Goal: Task Accomplishment & Management: Use online tool/utility

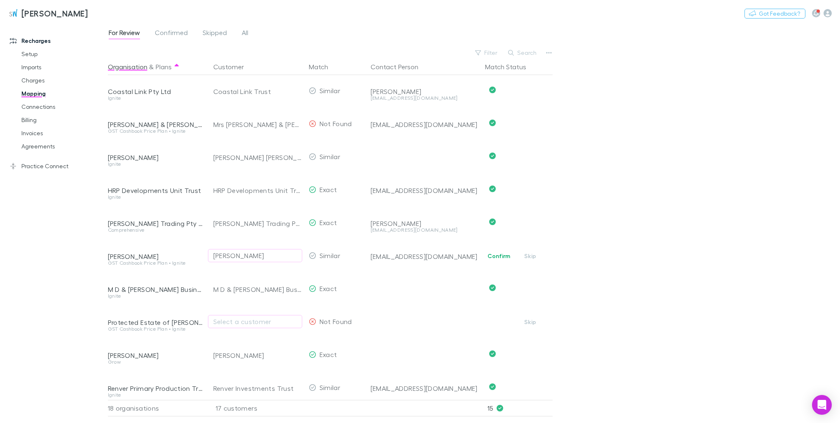
scroll to position [275, 0]
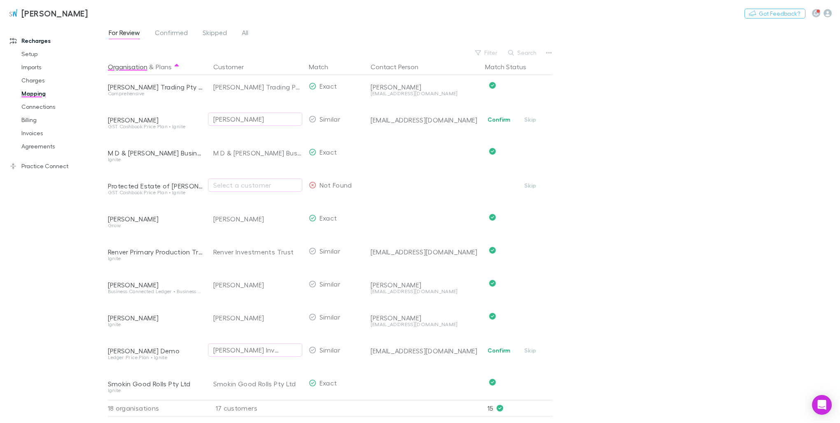
click at [264, 114] on div "Jayne Mary Naysmith" at bounding box center [238, 119] width 51 height 10
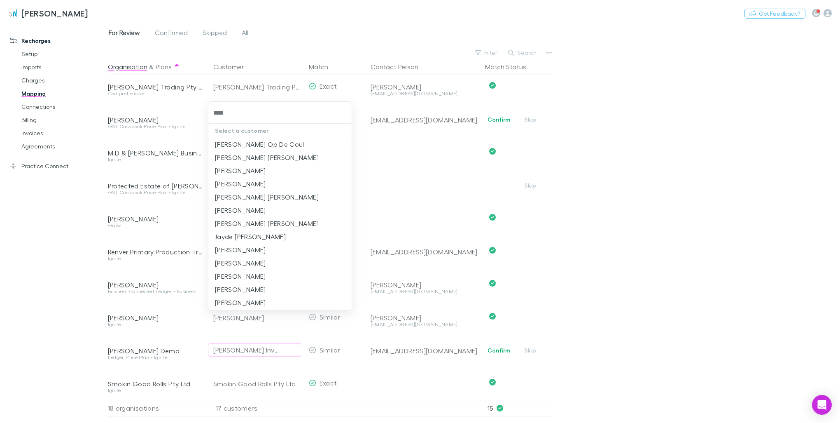
type input "*****"
click at [262, 161] on li "Jayne Elizabeth Day" at bounding box center [279, 157] width 143 height 13
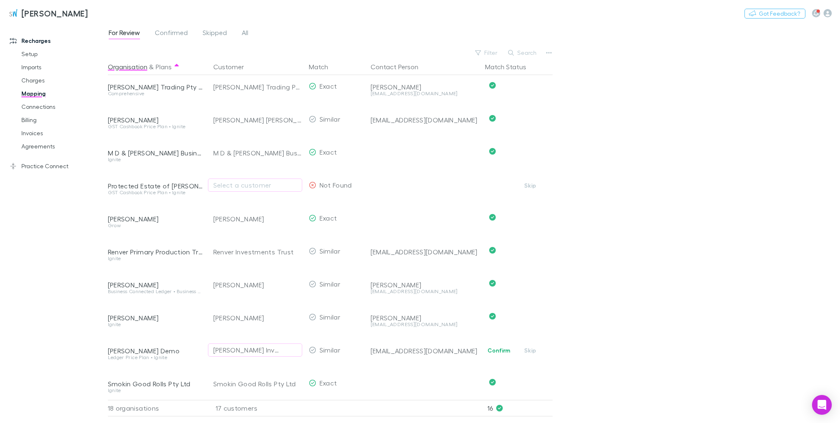
click at [232, 180] on div "Select a customer" at bounding box center [255, 185] width 84 height 10
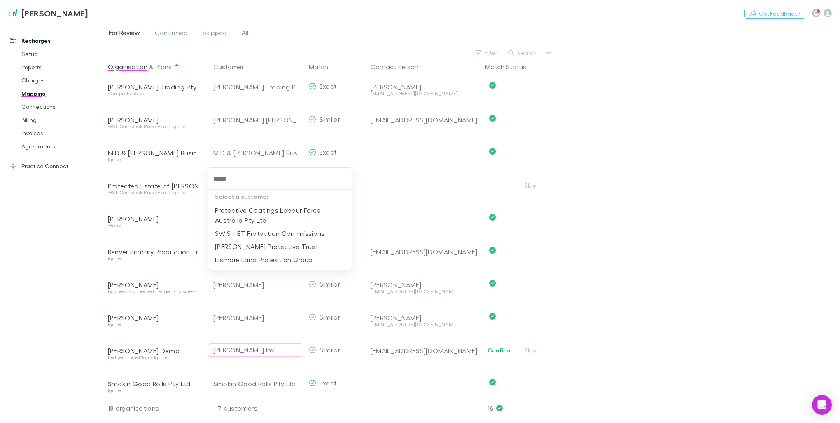
type input "*****"
drag, startPoint x: 638, startPoint y: 210, endPoint x: 625, endPoint y: 207, distance: 13.1
click at [639, 210] on div at bounding box center [420, 211] width 840 height 423
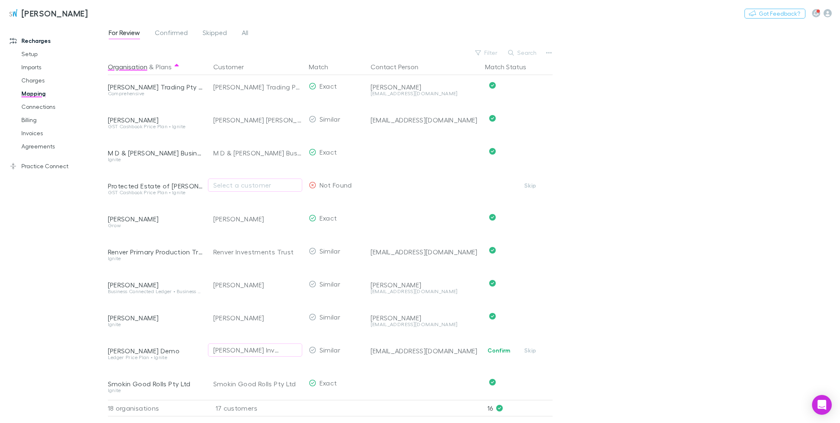
click at [171, 31] on span "Confirmed" at bounding box center [171, 33] width 33 height 11
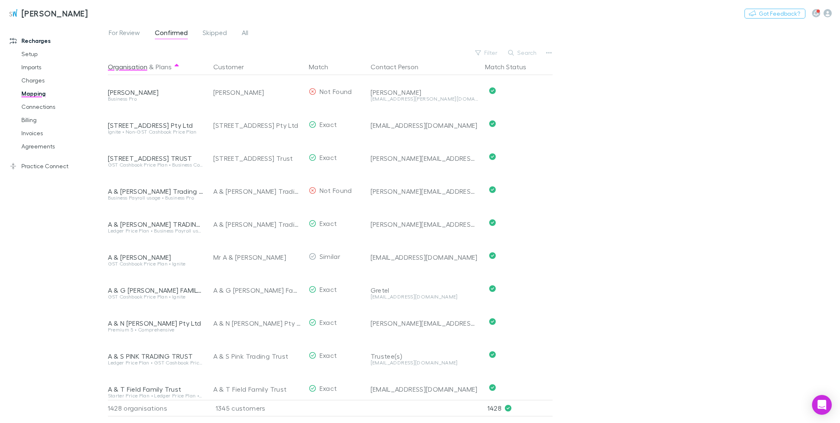
click at [171, 31] on span "Confirmed" at bounding box center [171, 33] width 33 height 11
click at [119, 31] on span "For Review" at bounding box center [124, 33] width 31 height 11
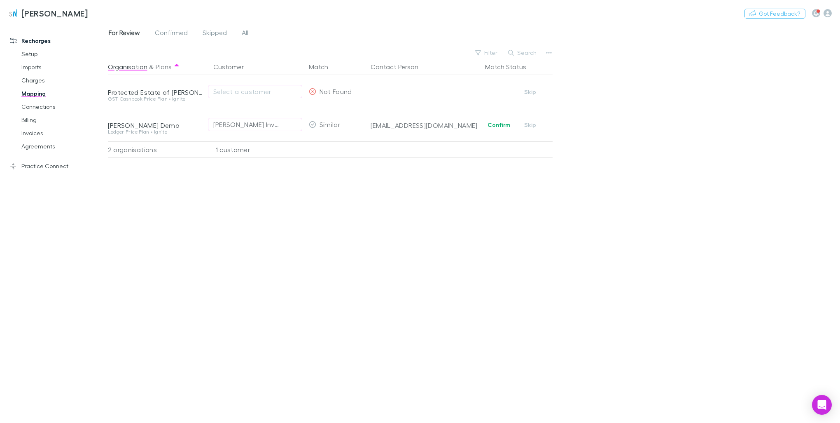
click at [252, 89] on div "Select a customer" at bounding box center [255, 92] width 84 height 10
type input "*****"
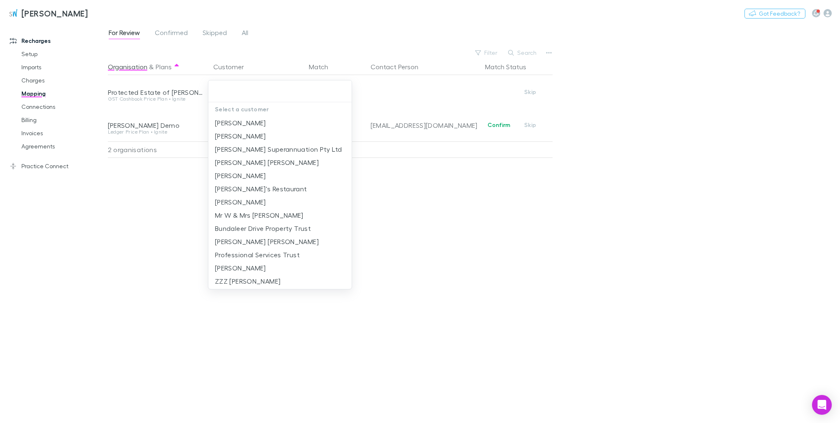
click at [264, 91] on input "text" at bounding box center [280, 91] width 137 height 15
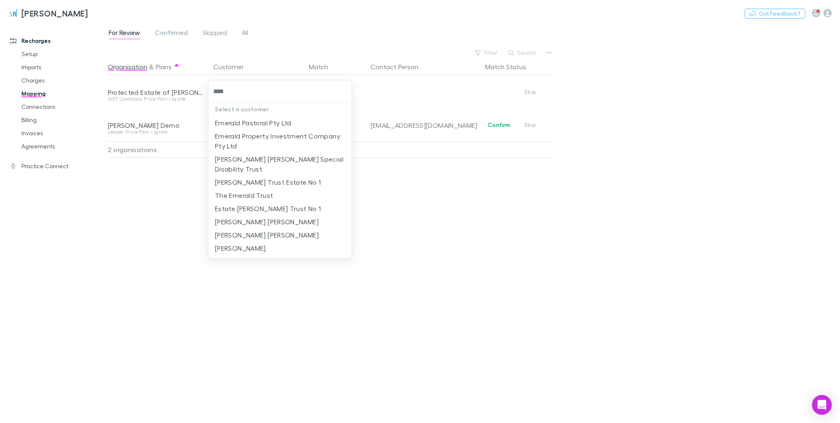
type input "*****"
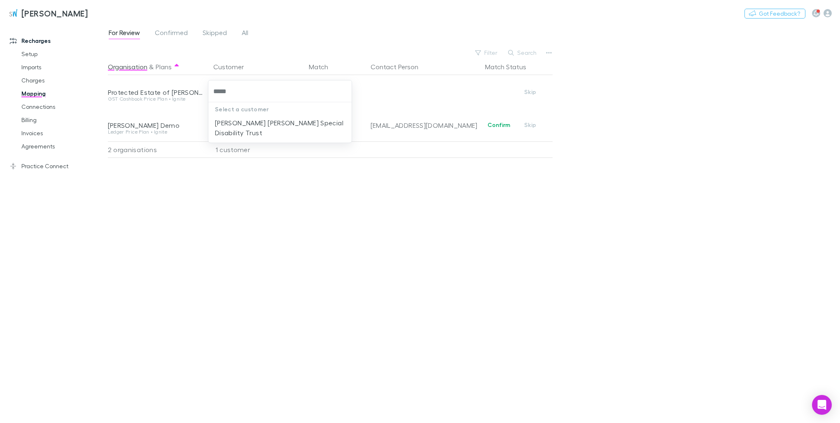
click at [264, 120] on li "Emery Rhys Janssen Special Disability Trust" at bounding box center [279, 127] width 143 height 23
click at [450, 227] on div "Organisation & Plans Customer Match Contact Person Match Status Protected Estat…" at bounding box center [331, 237] width 447 height 358
click at [176, 30] on span "Confirmed" at bounding box center [171, 33] width 33 height 11
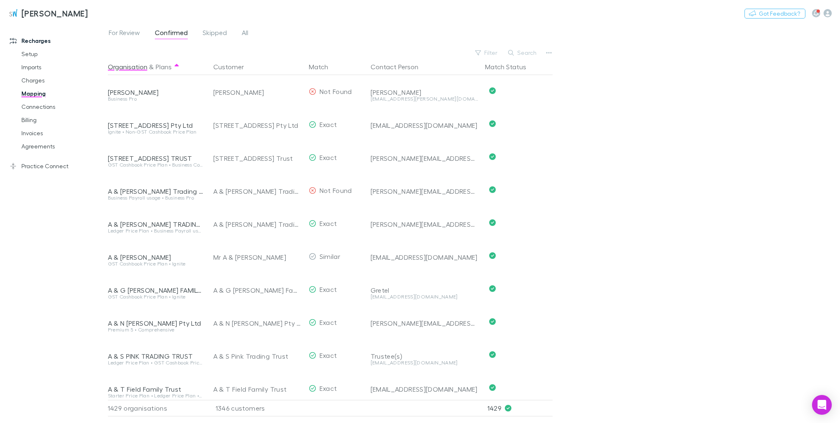
click at [130, 32] on span "For Review" at bounding box center [124, 33] width 31 height 11
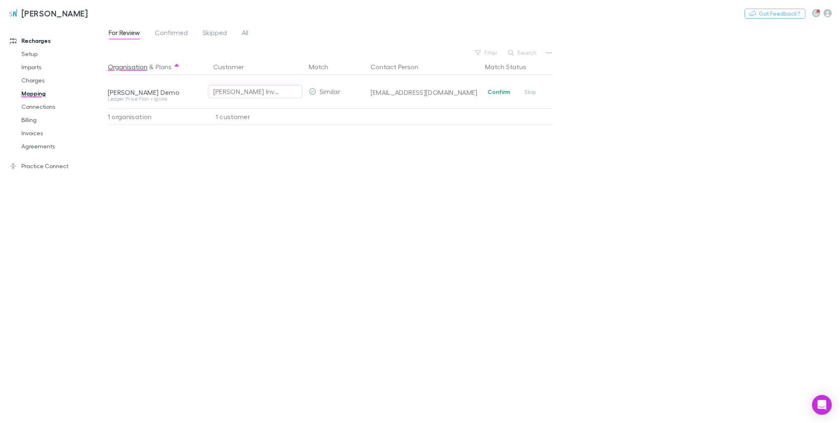
click at [485, 91] on button "Confirm" at bounding box center [498, 92] width 33 height 10
click at [128, 35] on span "For Review" at bounding box center [124, 33] width 31 height 11
click at [173, 32] on span "Confirmed" at bounding box center [171, 33] width 33 height 11
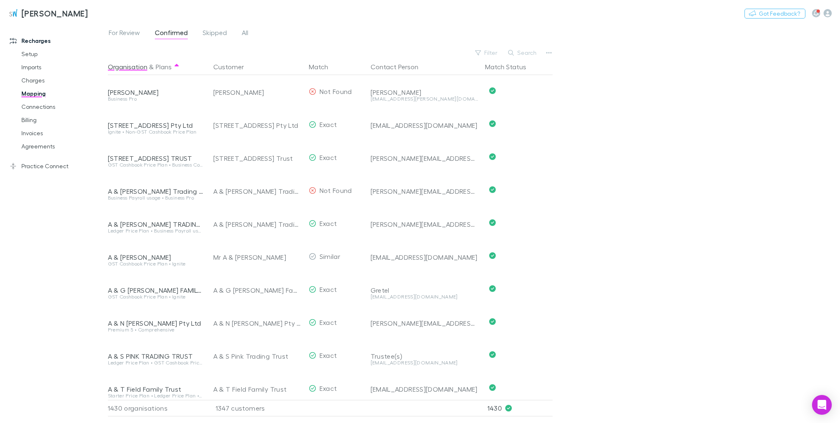
click at [129, 33] on span "For Review" at bounding box center [124, 33] width 31 height 11
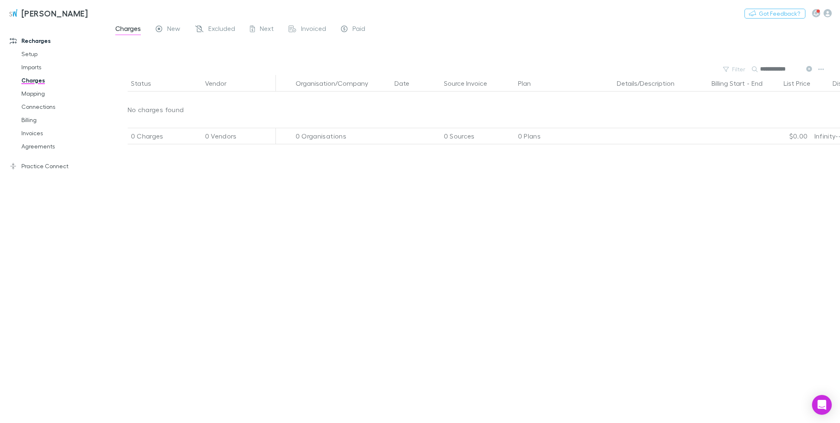
click at [177, 29] on span "New" at bounding box center [173, 29] width 13 height 11
